Goal: Information Seeking & Learning: Learn about a topic

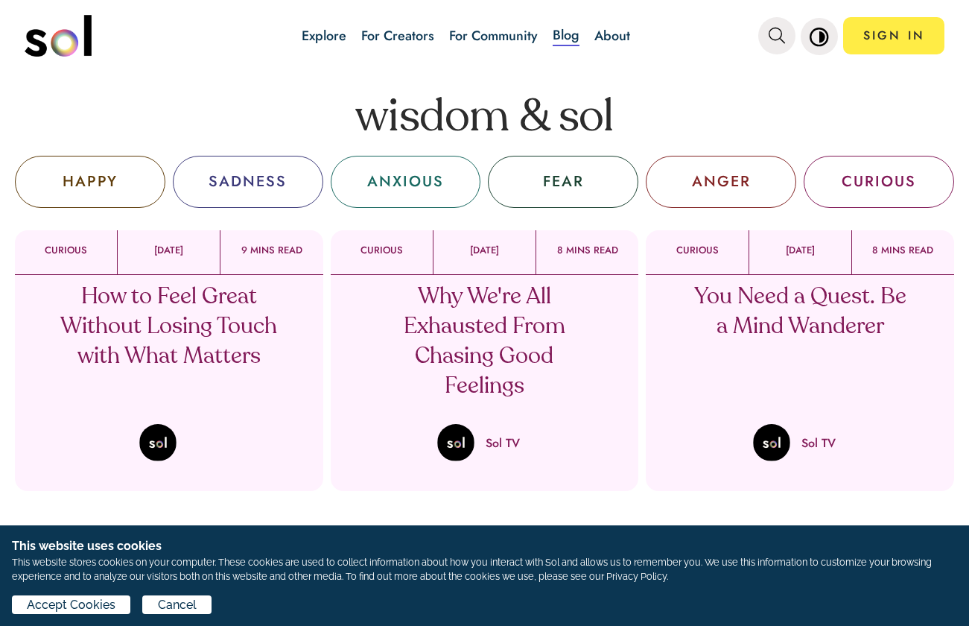
click at [821, 321] on p "You Need a Quest. Be a Mind Wanderer" at bounding box center [800, 312] width 220 height 60
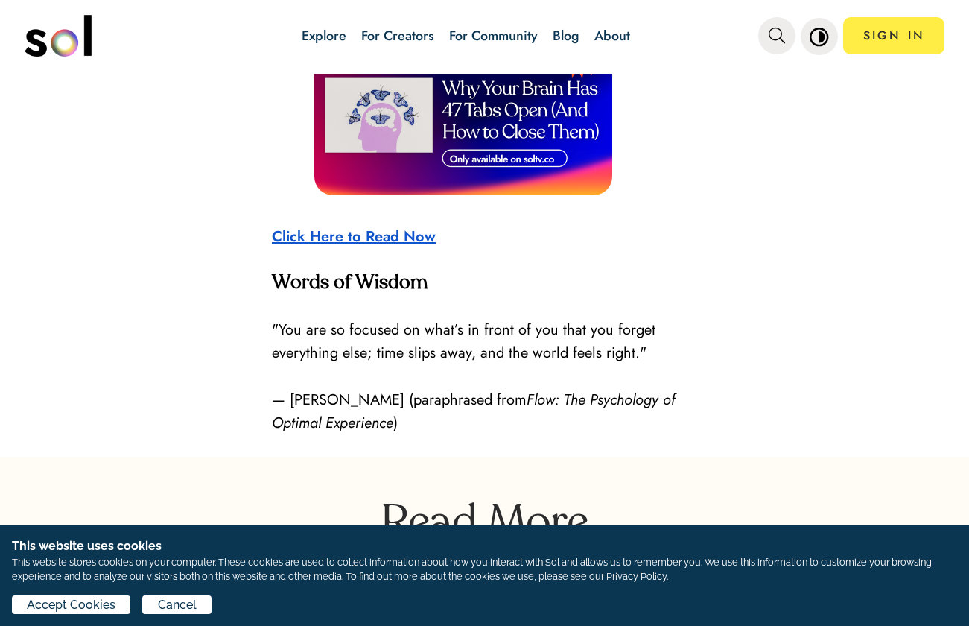
scroll to position [3177, 0]
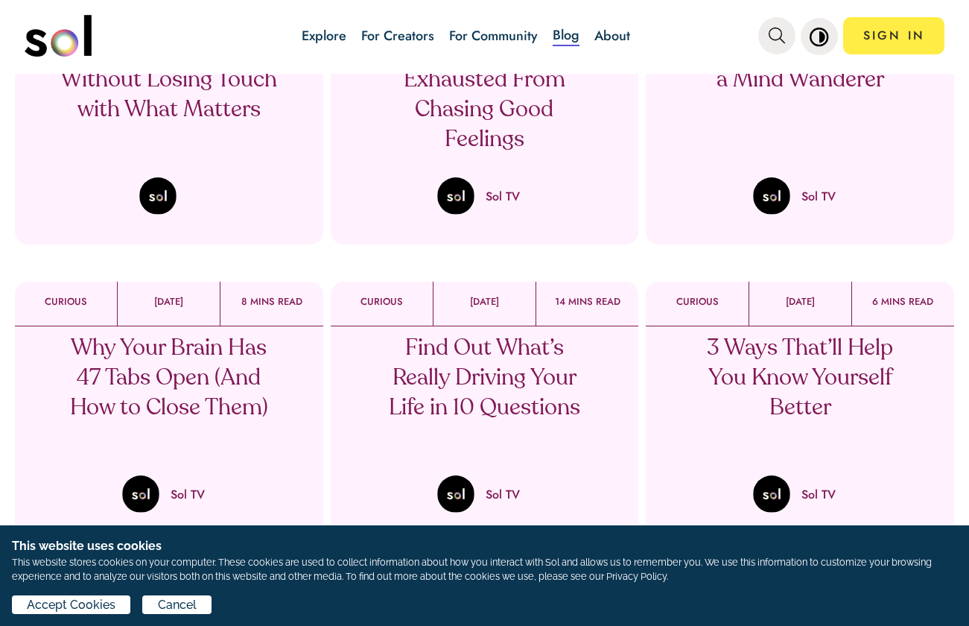
scroll to position [835, 0]
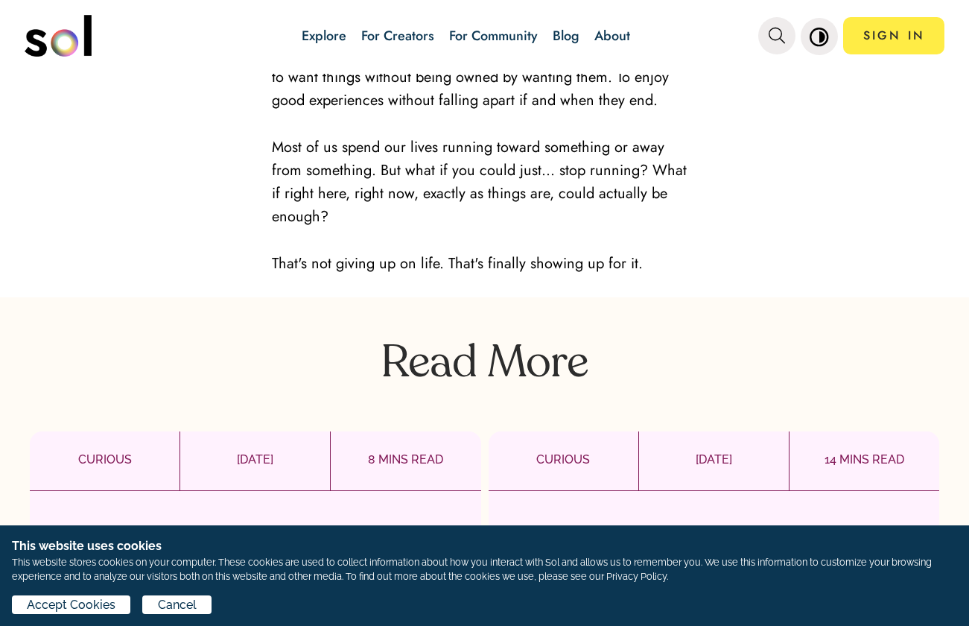
scroll to position [2681, 0]
